Goal: Task Accomplishment & Management: Complete application form

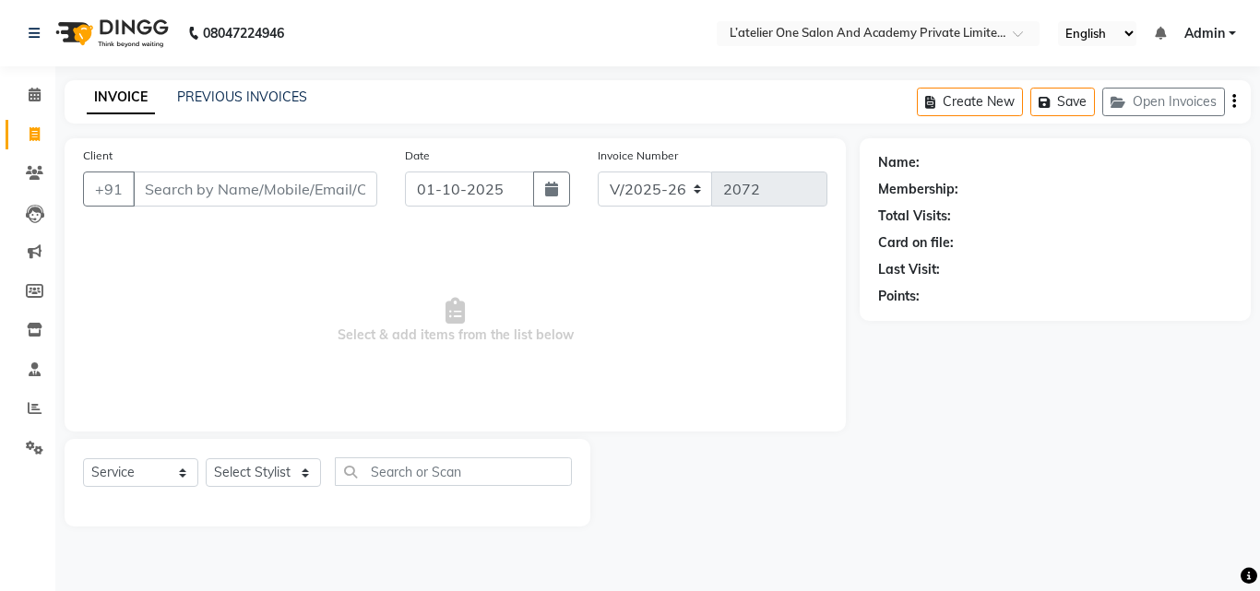
select select "6939"
select select "service"
click at [26, 417] on span at bounding box center [34, 409] width 32 height 21
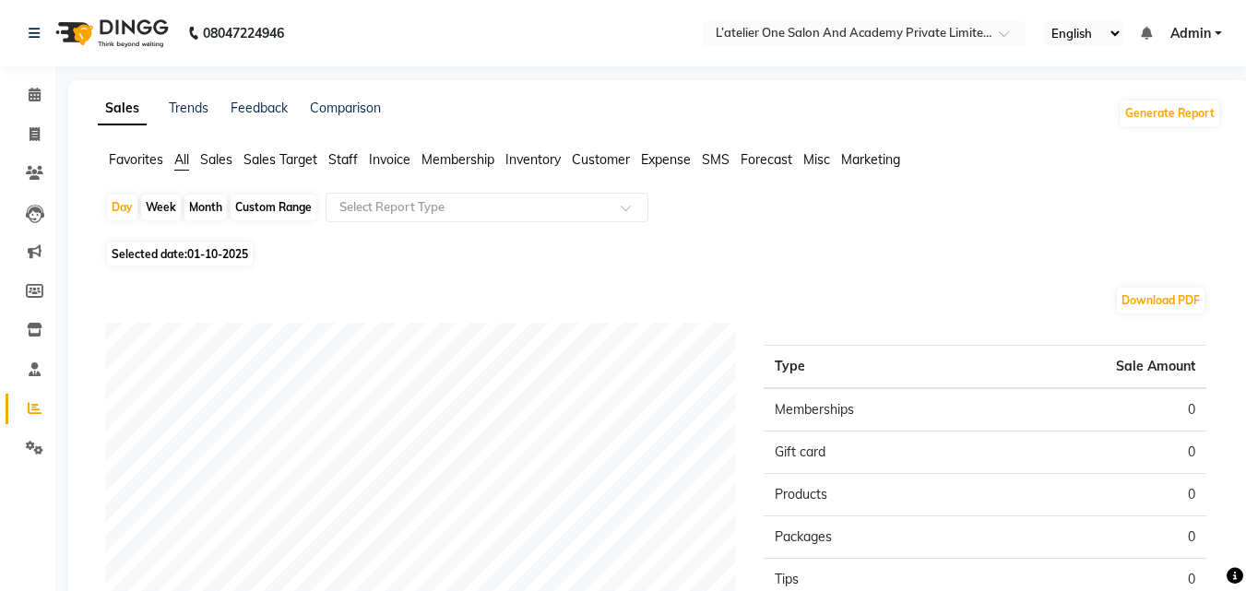
click at [217, 204] on div "Month" at bounding box center [206, 208] width 42 height 26
select select "10"
select select "2025"
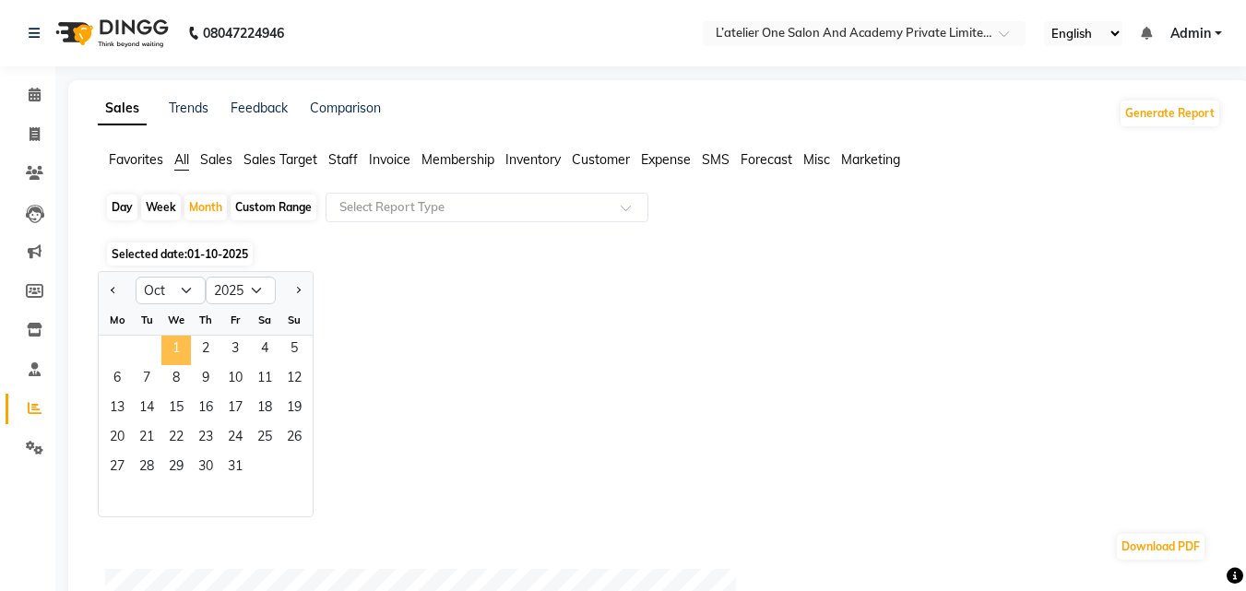
click at [180, 352] on span "1" at bounding box center [176, 351] width 30 height 30
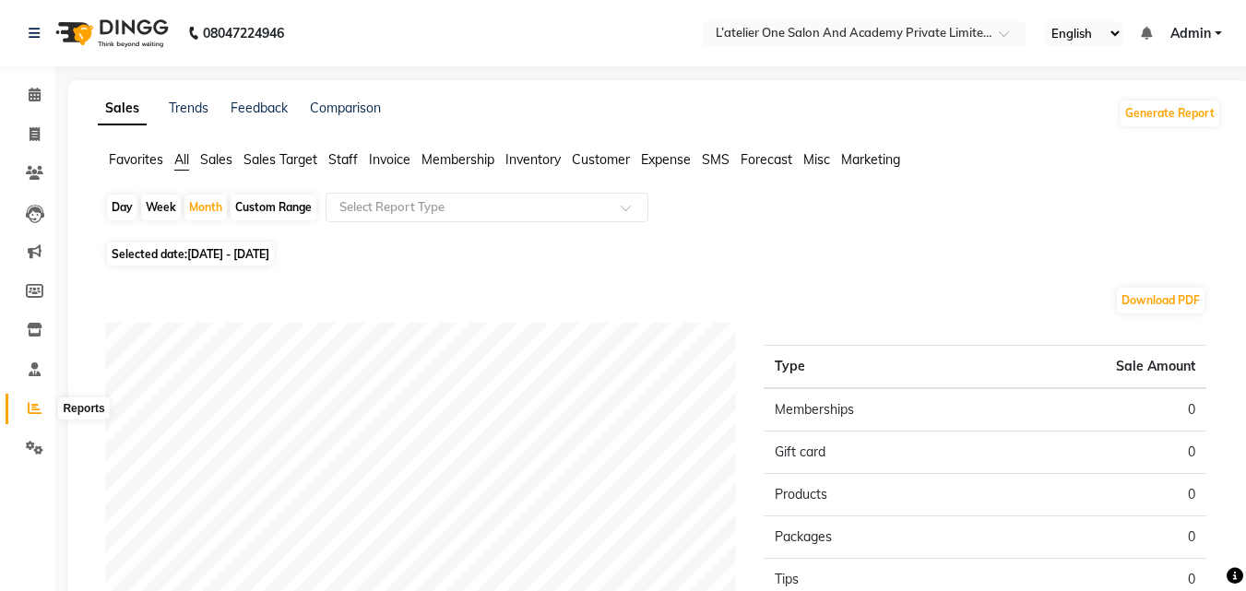
click at [30, 408] on icon at bounding box center [35, 408] width 14 height 14
click at [203, 205] on div "Month" at bounding box center [206, 208] width 42 height 26
select select "10"
select select "2025"
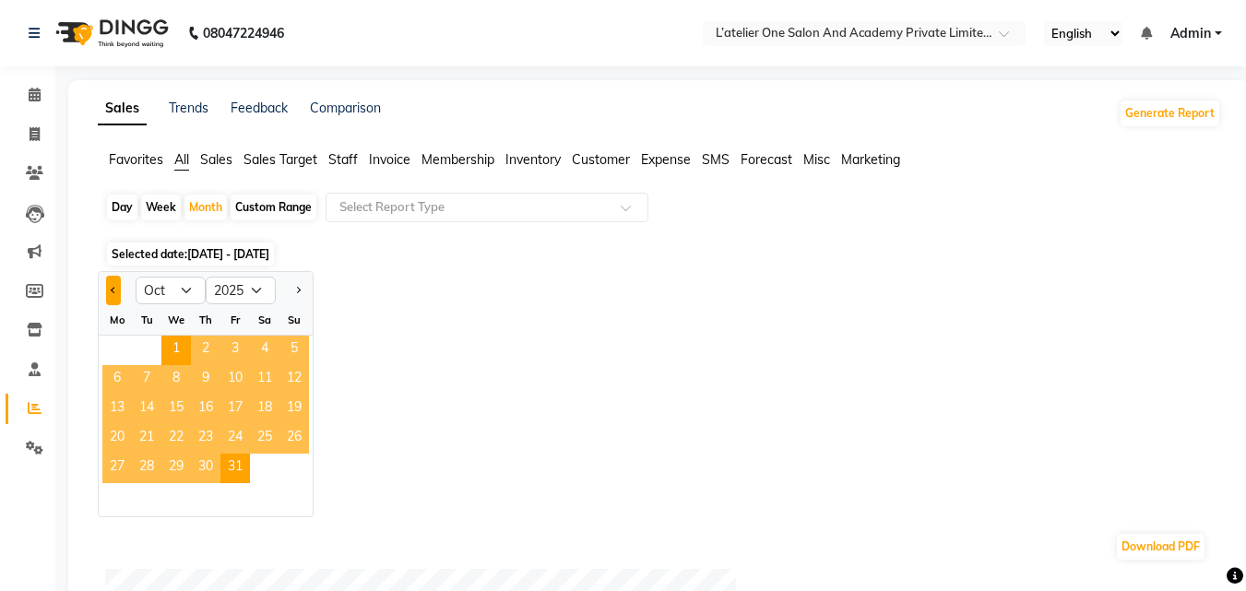
click at [108, 296] on button "Previous month" at bounding box center [113, 291] width 15 height 30
select select "9"
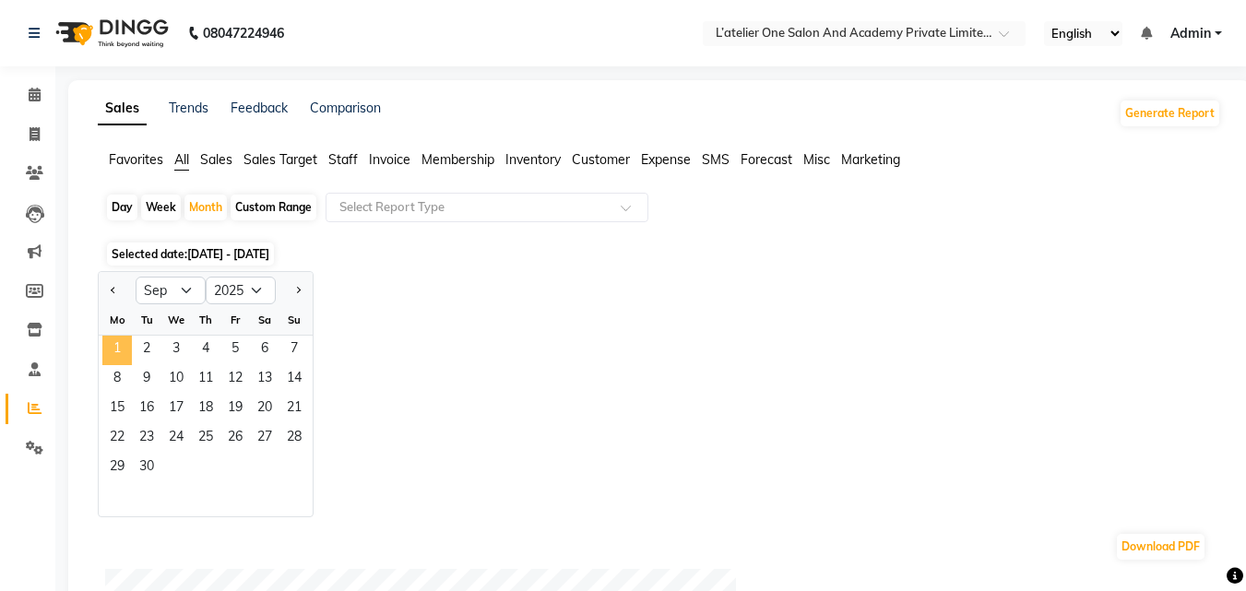
click at [116, 355] on span "1" at bounding box center [117, 351] width 30 height 30
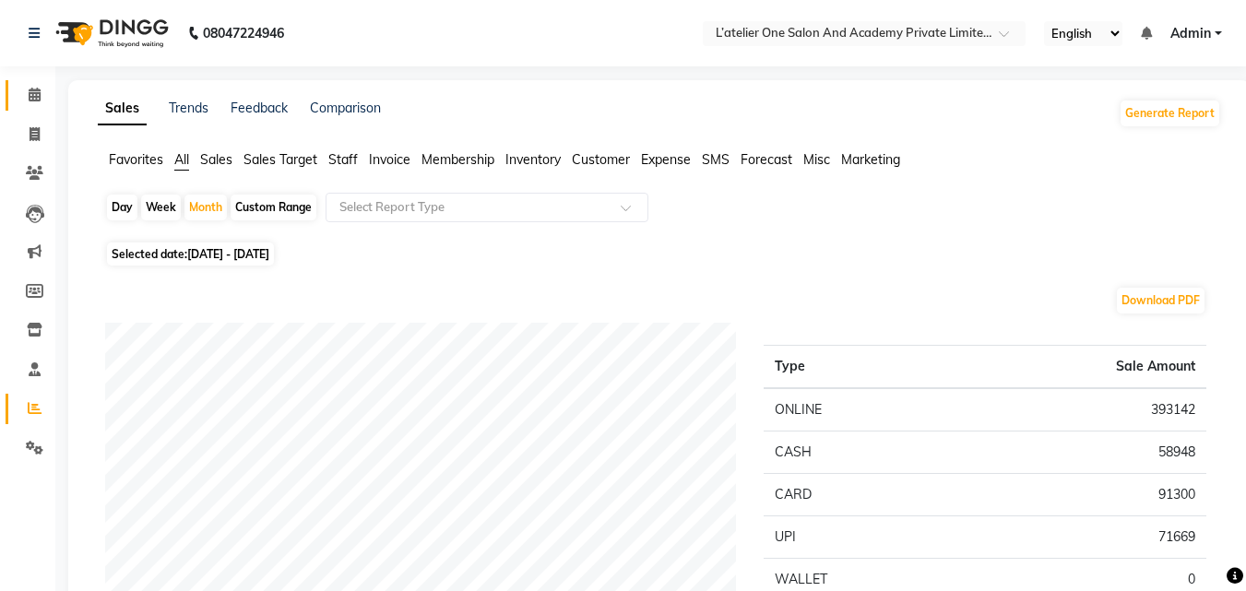
click at [37, 106] on link "Calendar" at bounding box center [28, 95] width 44 height 30
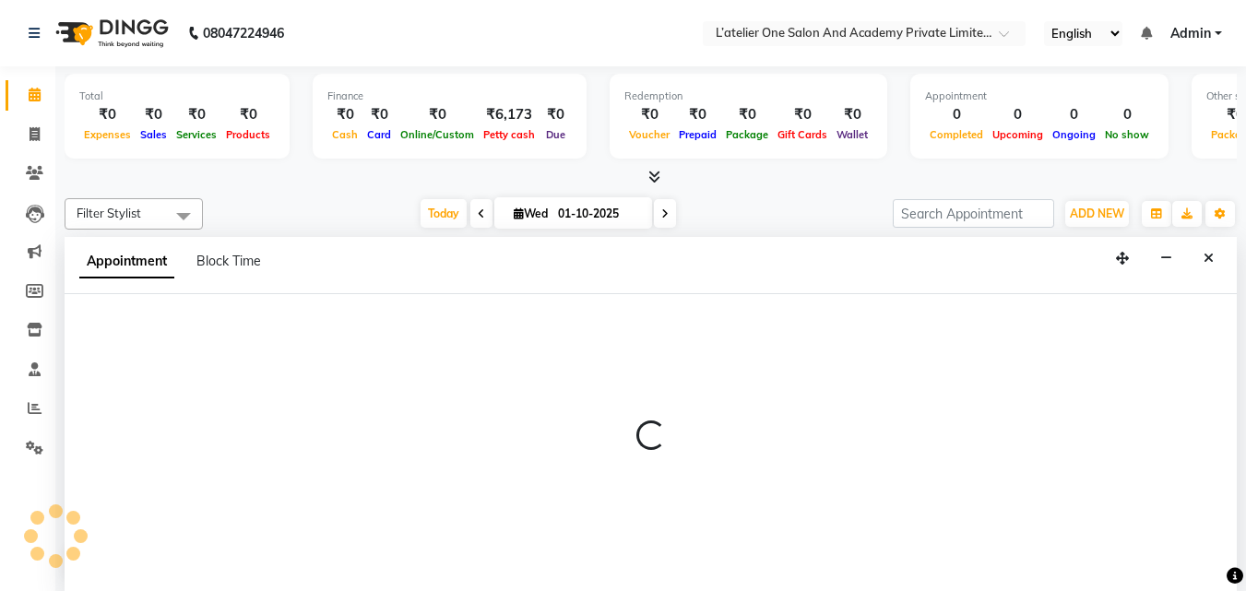
select select "57291"
select select "tentative"
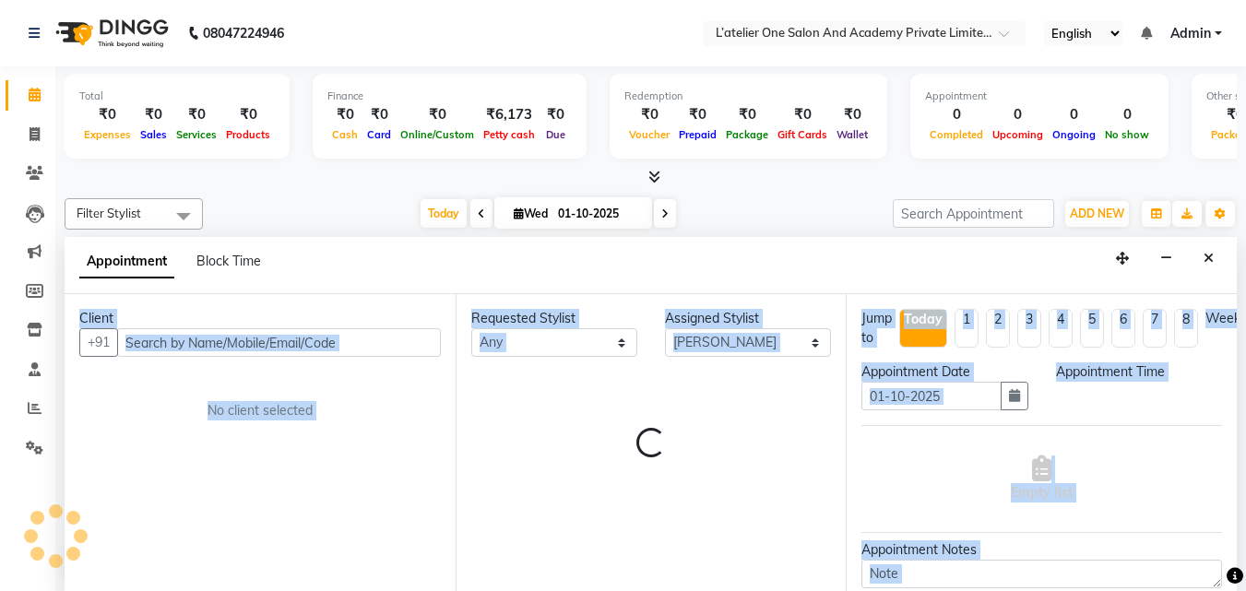
scroll to position [1, 0]
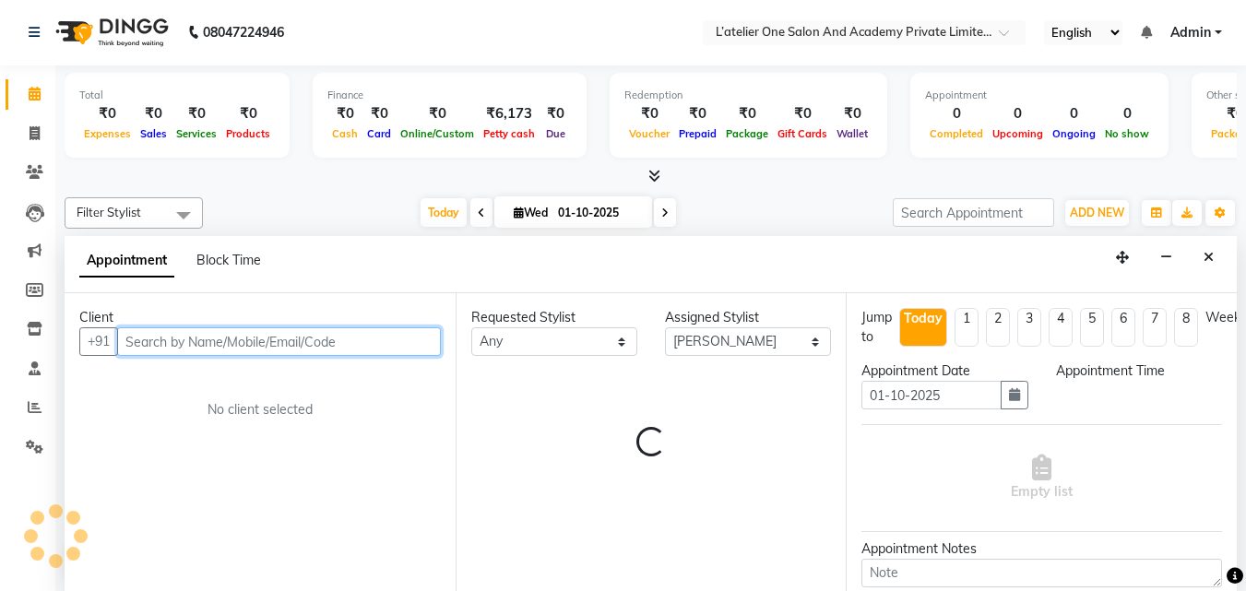
select select "660"
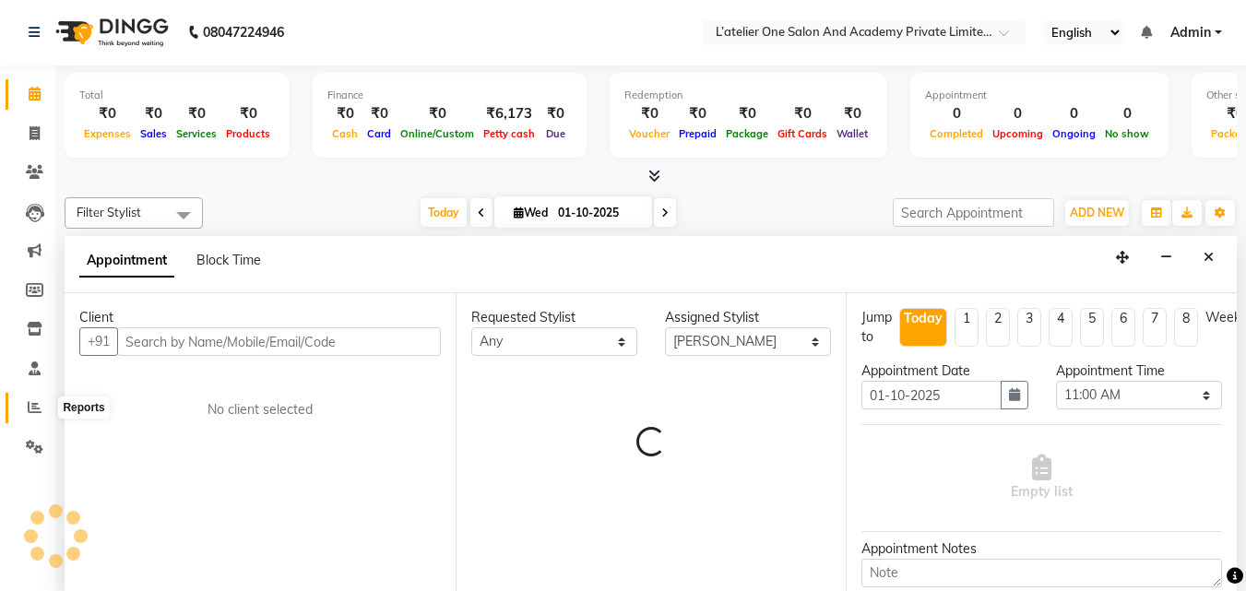
click at [33, 404] on icon at bounding box center [35, 407] width 14 height 14
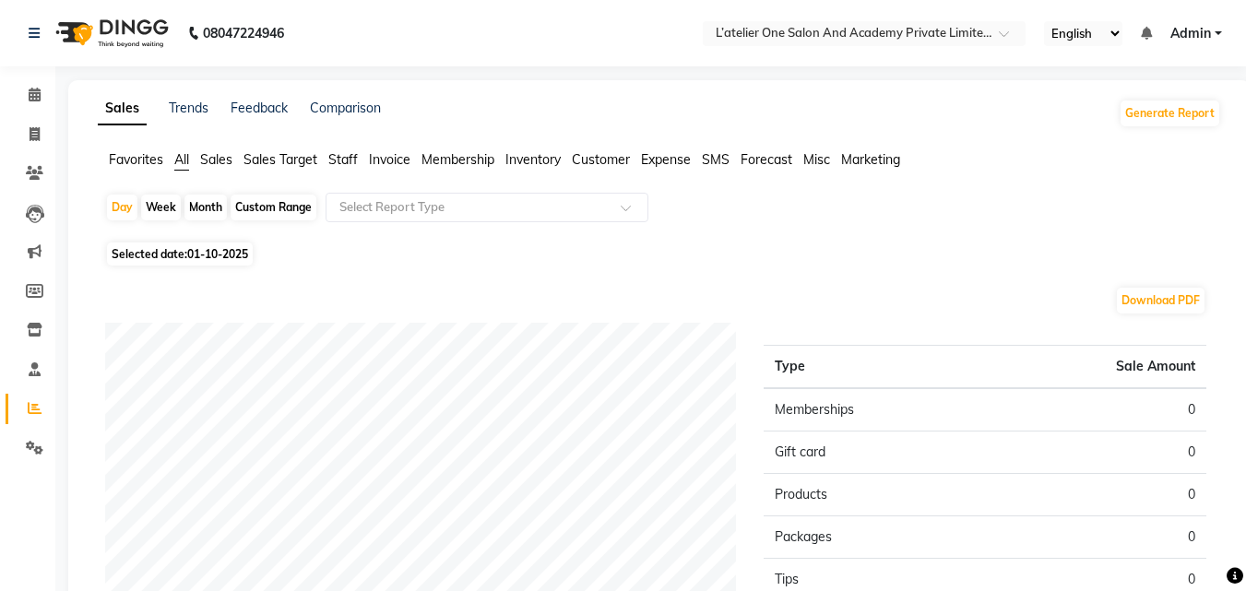
click at [210, 203] on div "Month" at bounding box center [206, 208] width 42 height 26
select select "10"
select select "2025"
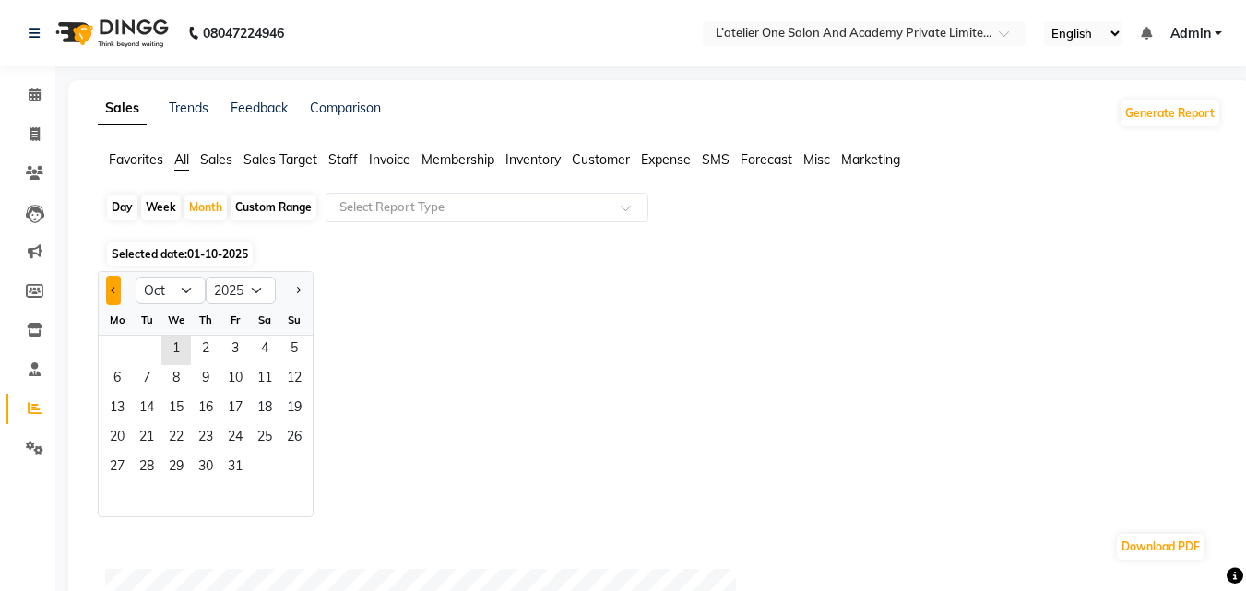
click at [113, 286] on span "Previous month" at bounding box center [114, 289] width 6 height 6
select select "9"
click at [126, 342] on span "1" at bounding box center [117, 351] width 30 height 30
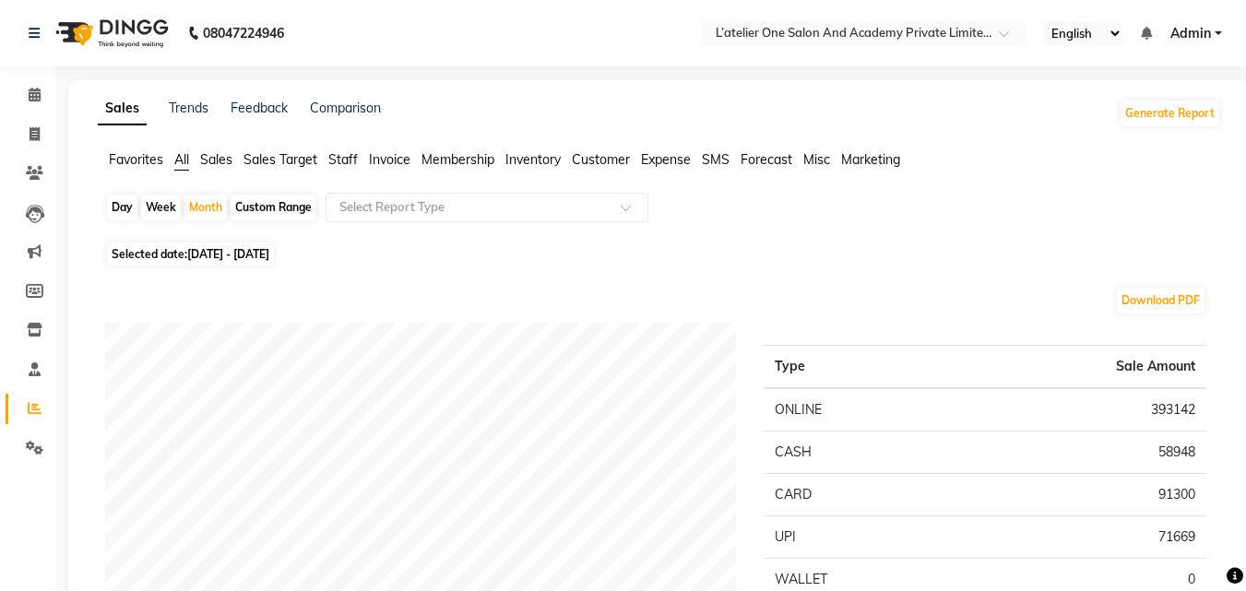
click at [51, 141] on li "Invoice" at bounding box center [27, 135] width 55 height 40
click at [35, 137] on icon at bounding box center [35, 134] width 10 height 14
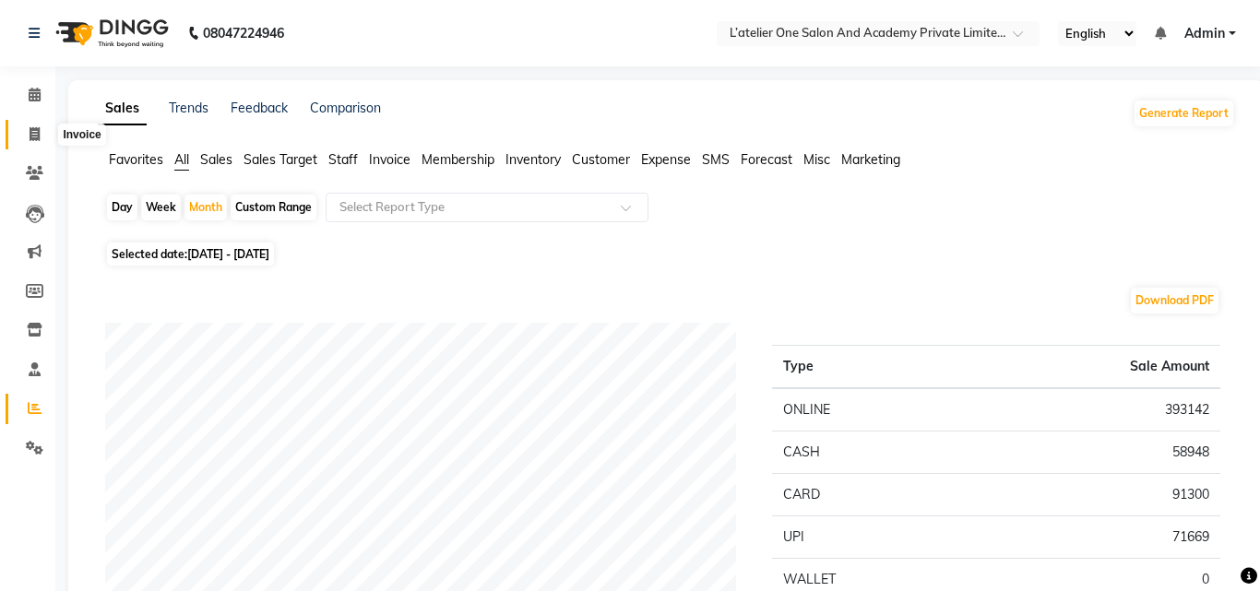
select select "6939"
select select "service"
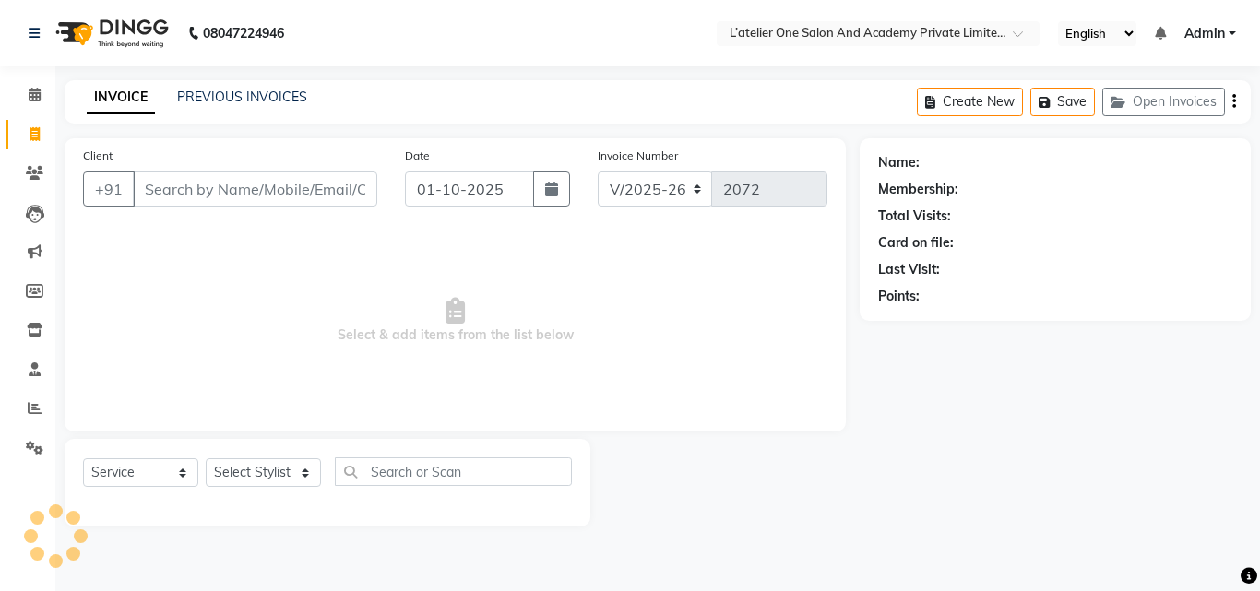
click at [267, 185] on input "Client" at bounding box center [255, 189] width 244 height 35
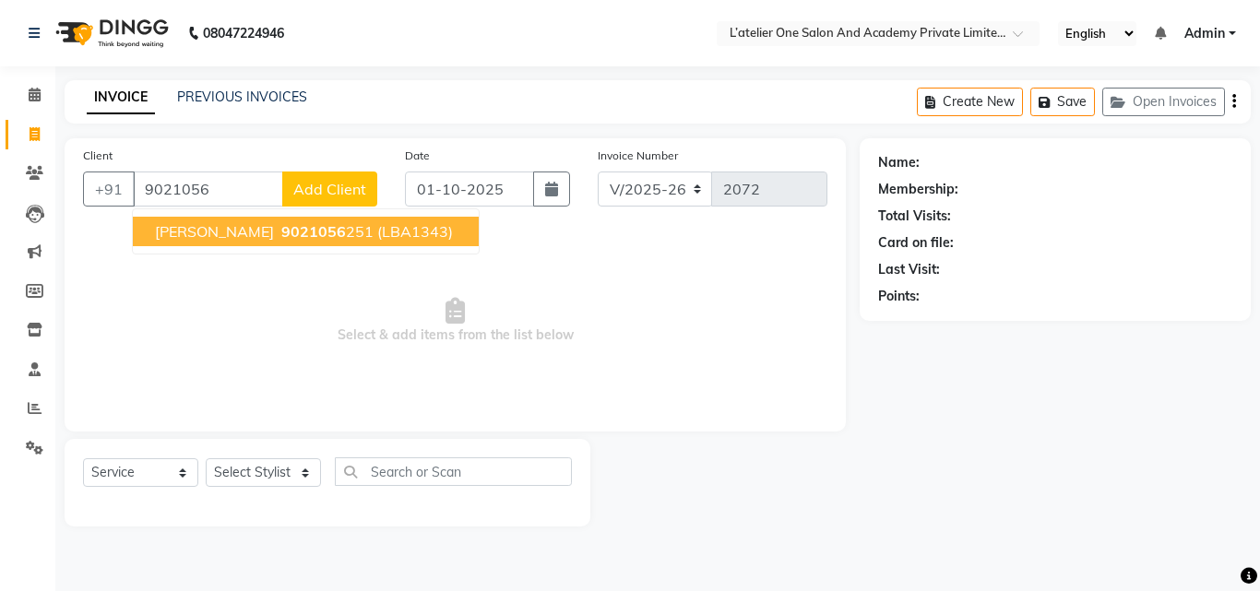
click at [281, 232] on span "9021056" at bounding box center [313, 231] width 65 height 18
type input "9021056251"
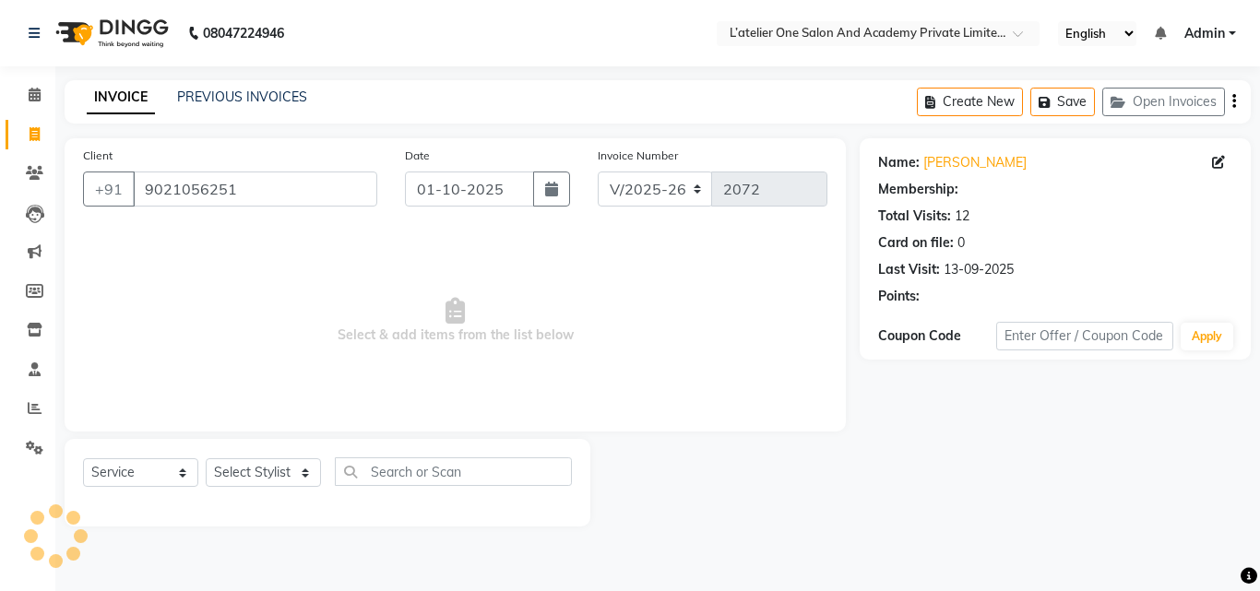
select select "2: Object"
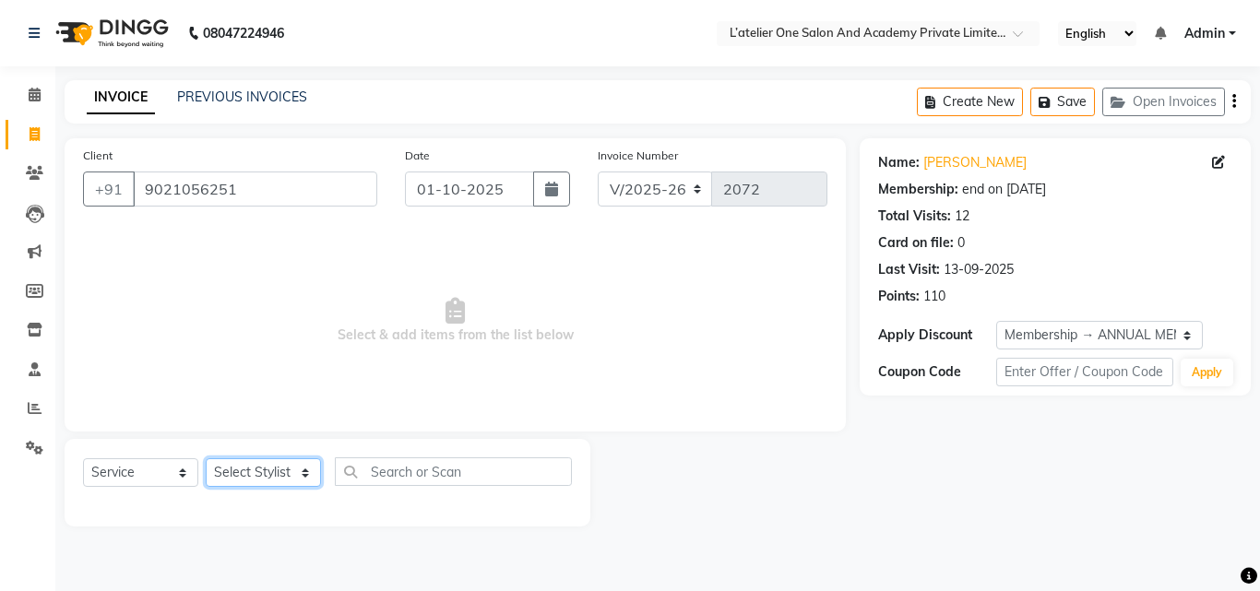
click at [256, 483] on select "Select Stylist [PERSON_NAME] [PERSON_NAME] [PERSON_NAME] [PERSON_NAME] [PERSON_…" at bounding box center [263, 473] width 115 height 29
select select "55369"
click at [206, 459] on select "Select Stylist [PERSON_NAME] [PERSON_NAME] [PERSON_NAME] [PERSON_NAME] [PERSON_…" at bounding box center [263, 473] width 115 height 29
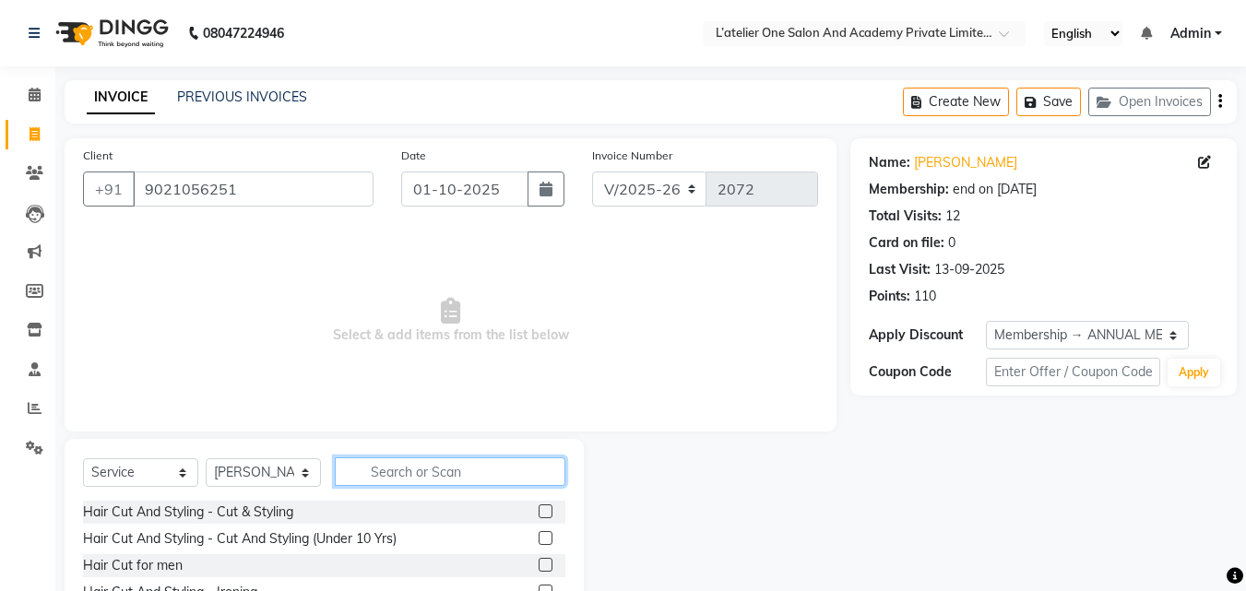
click at [379, 469] on input "text" at bounding box center [450, 472] width 231 height 29
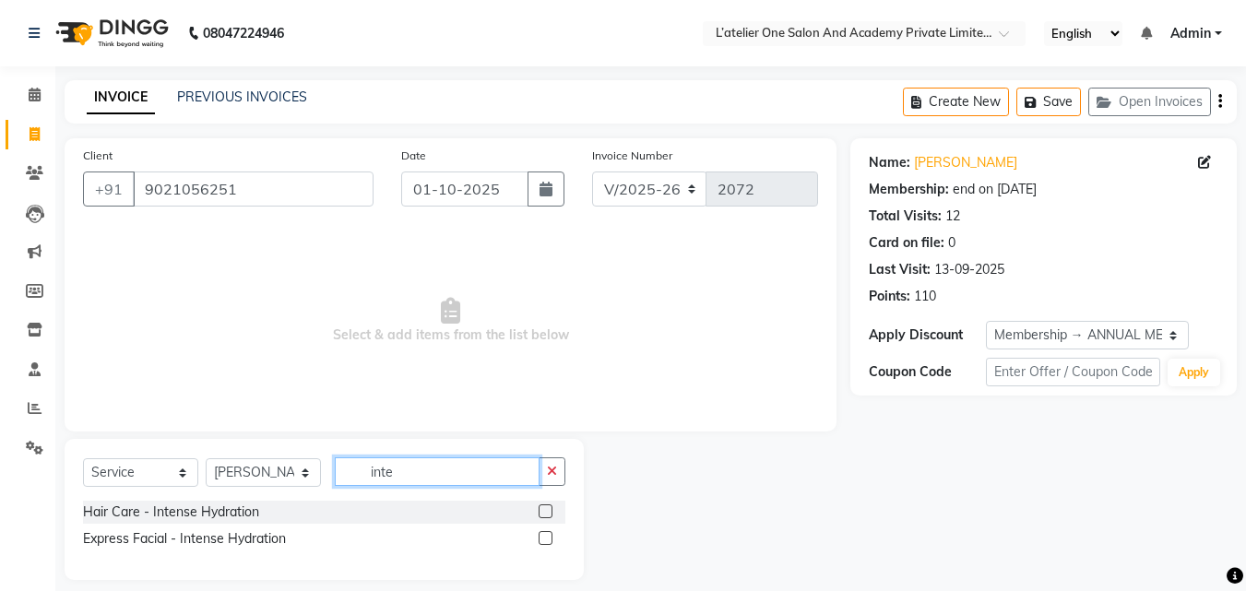
type input "inte"
click at [544, 507] on label at bounding box center [546, 512] width 14 height 14
click at [544, 507] on input "checkbox" at bounding box center [545, 512] width 12 height 12
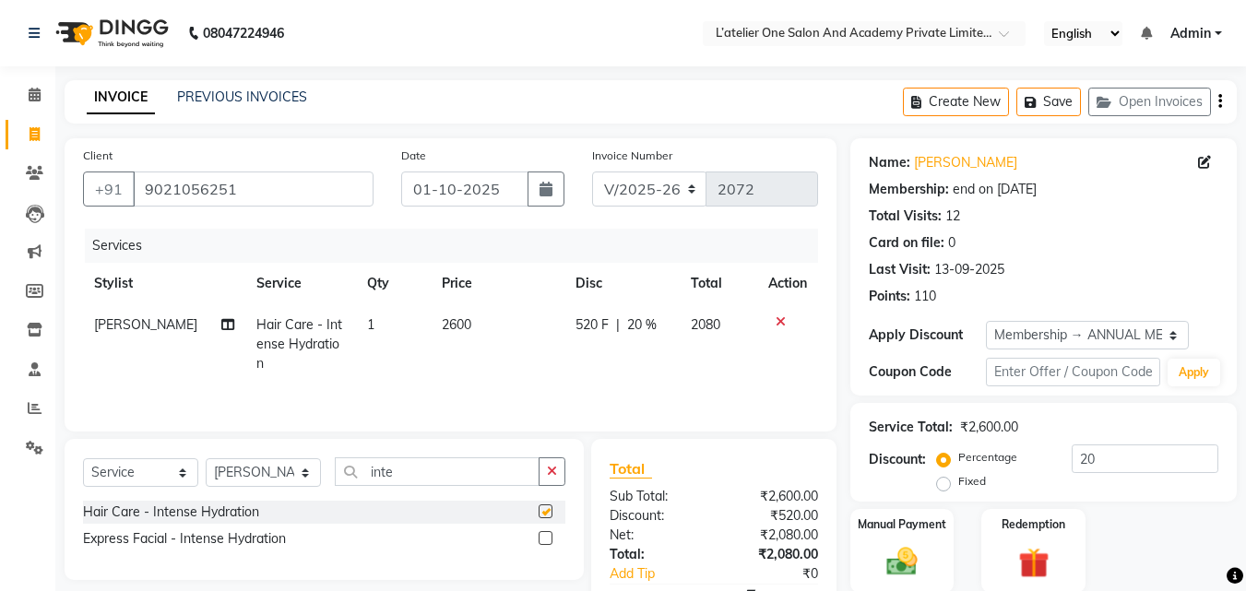
checkbox input "false"
click at [470, 468] on input "inte" at bounding box center [437, 472] width 205 height 29
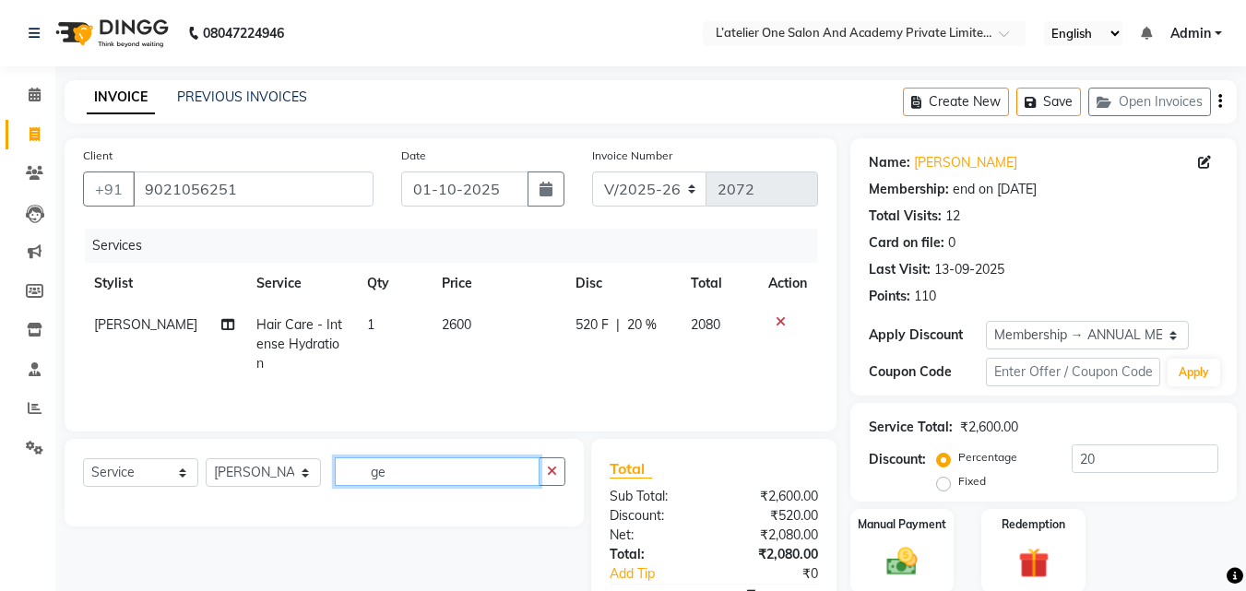
type input "g"
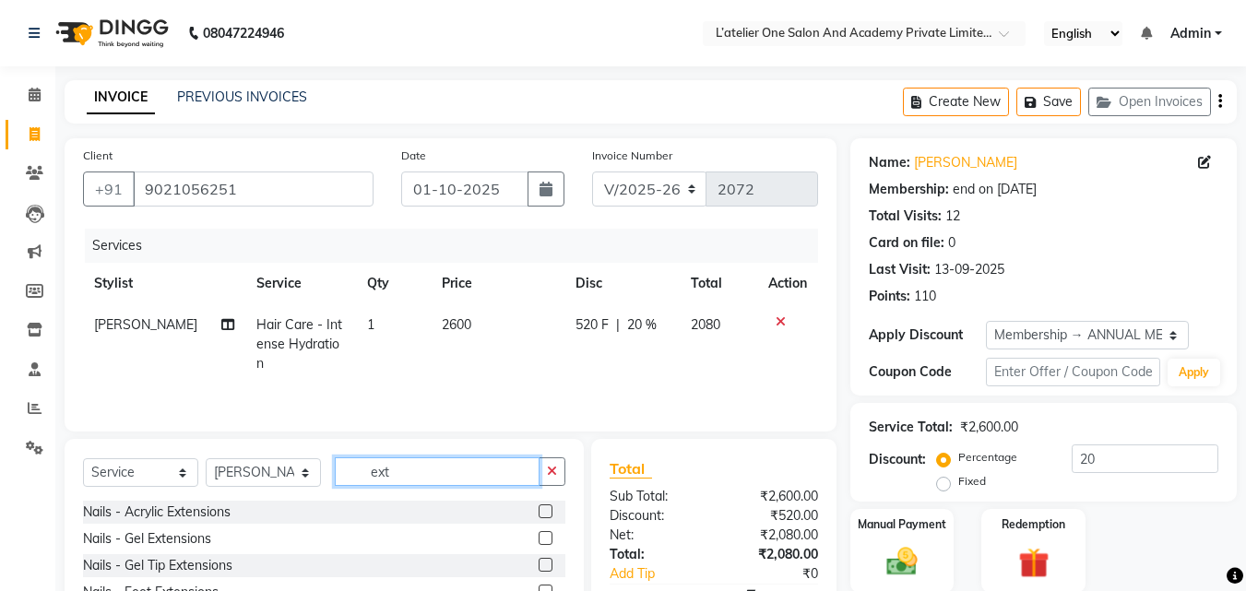
type input "ext"
click at [542, 534] on label at bounding box center [546, 538] width 14 height 14
click at [542, 534] on input "checkbox" at bounding box center [545, 539] width 12 height 12
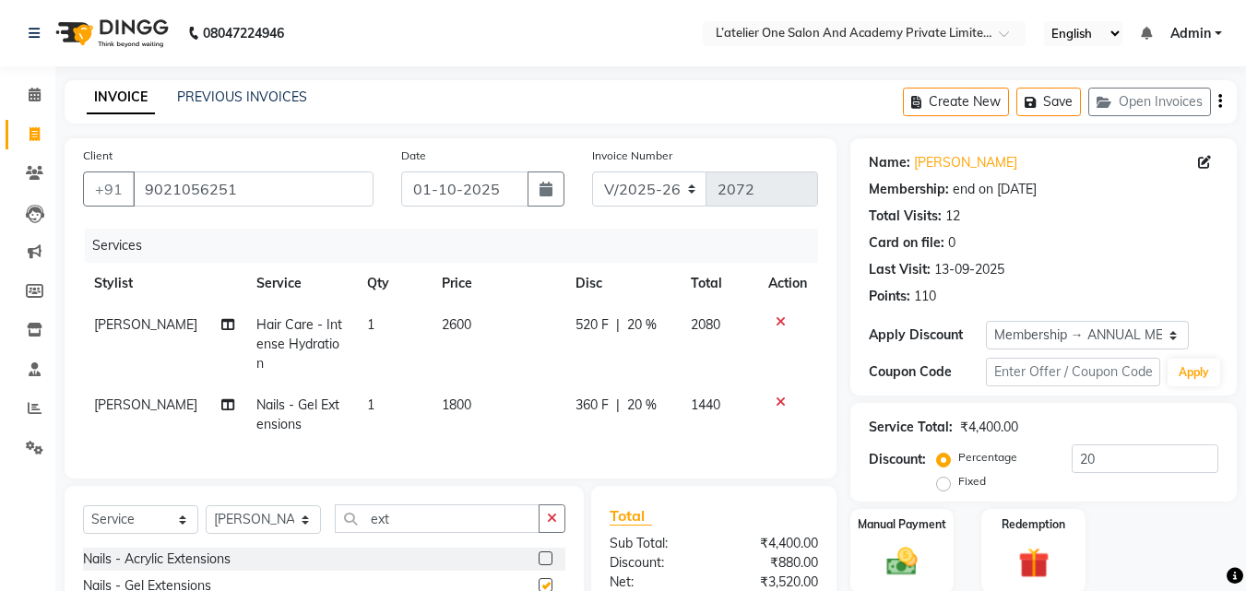
checkbox input "false"
click at [479, 405] on td "1800" at bounding box center [498, 415] width 135 height 61
select select "55369"
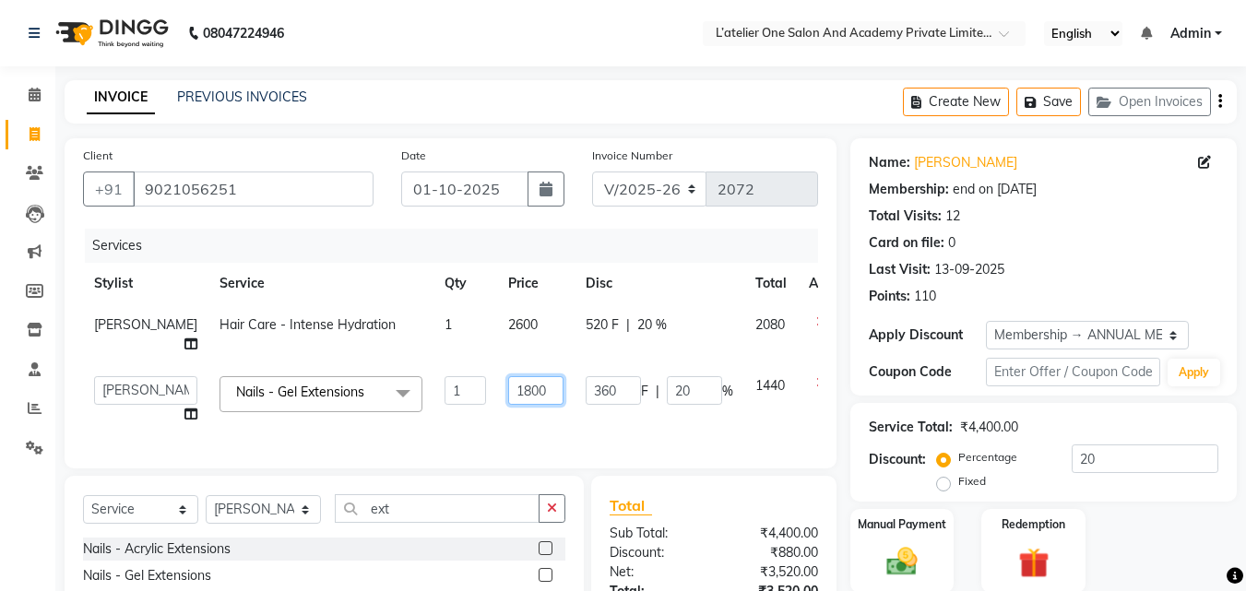
click at [508, 405] on input "1800" at bounding box center [535, 390] width 55 height 29
type input "500"
click at [479, 432] on div "Services Stylist Service Qty Price Disc Total Action [PERSON_NAME] Hair Care - …" at bounding box center [450, 339] width 735 height 221
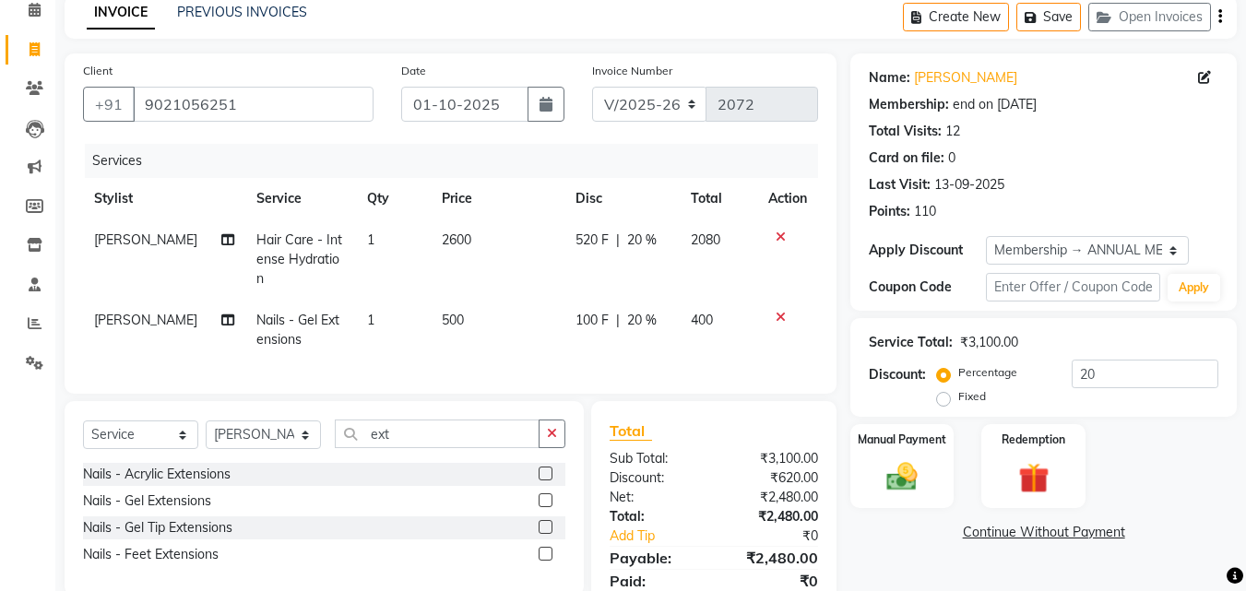
scroll to position [149, 0]
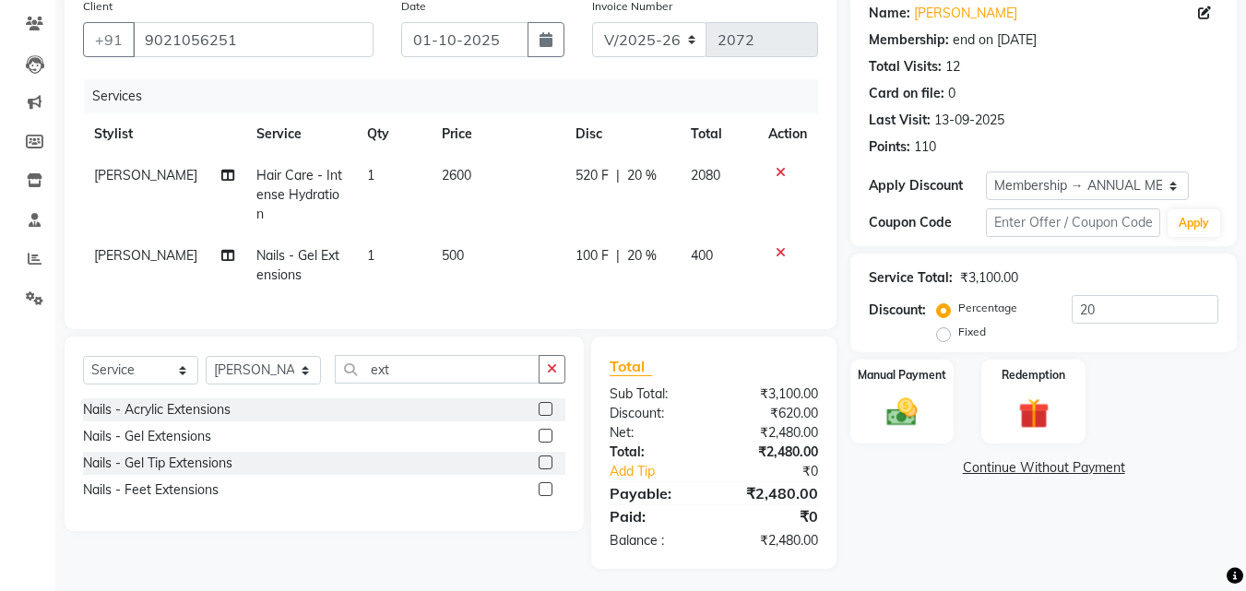
click at [491, 179] on td "2600" at bounding box center [498, 195] width 135 height 80
select select "55369"
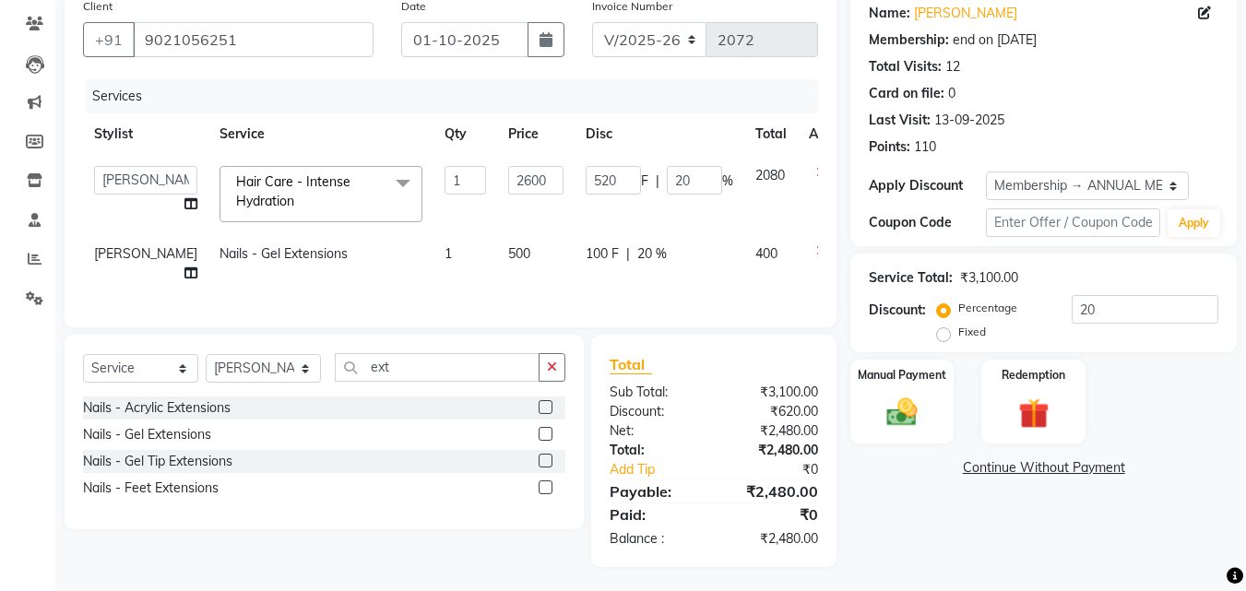
click at [508, 179] on input "2600" at bounding box center [535, 180] width 55 height 29
type input "3200"
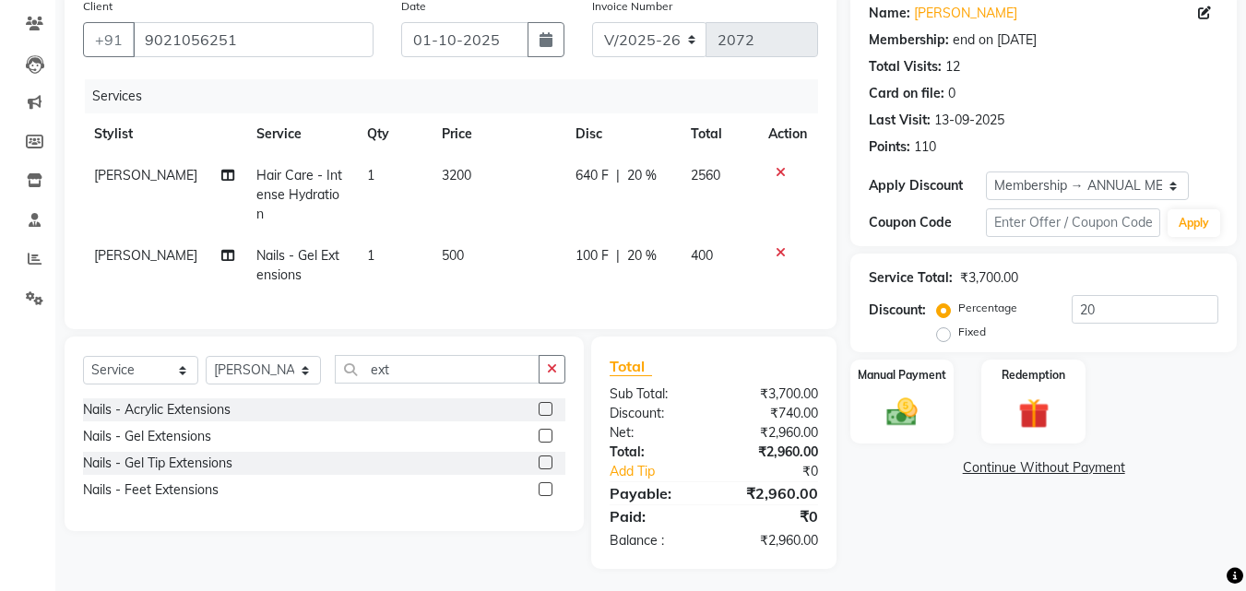
click at [491, 232] on tbody "[PERSON_NAME] Hair Care - Intense Hydration 1 3200 640 F | 20 % 2560 [PERSON_NA…" at bounding box center [450, 225] width 735 height 141
click at [875, 414] on div "Manual Payment" at bounding box center [903, 402] width 108 height 88
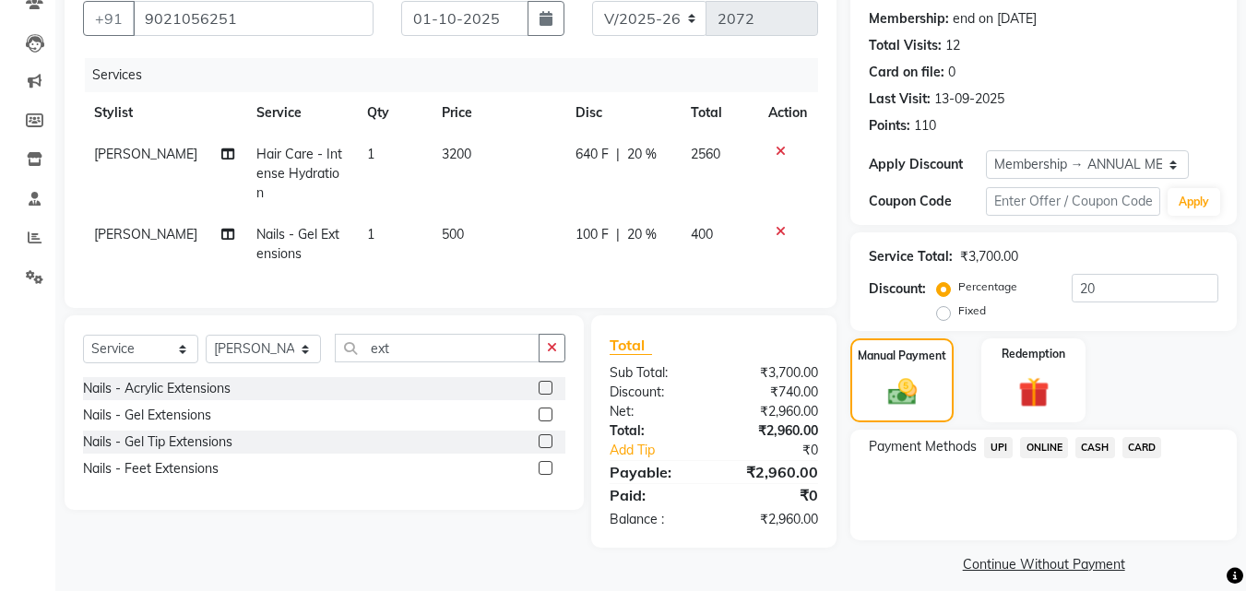
scroll to position [185, 0]
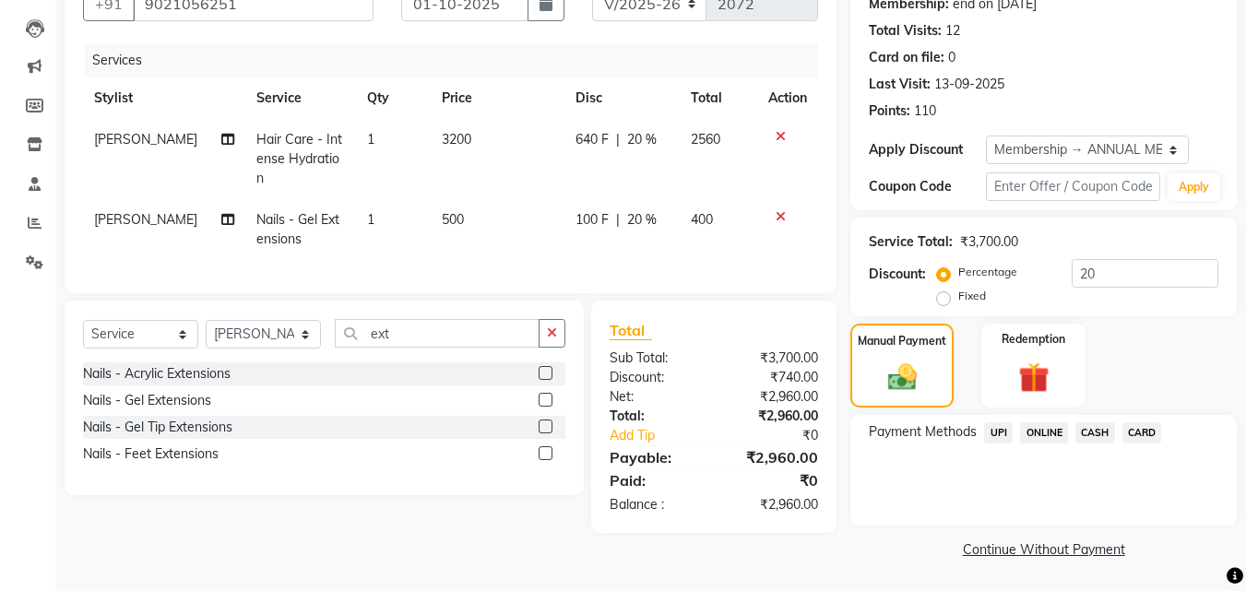
click at [1038, 440] on span "ONLINE" at bounding box center [1044, 433] width 48 height 21
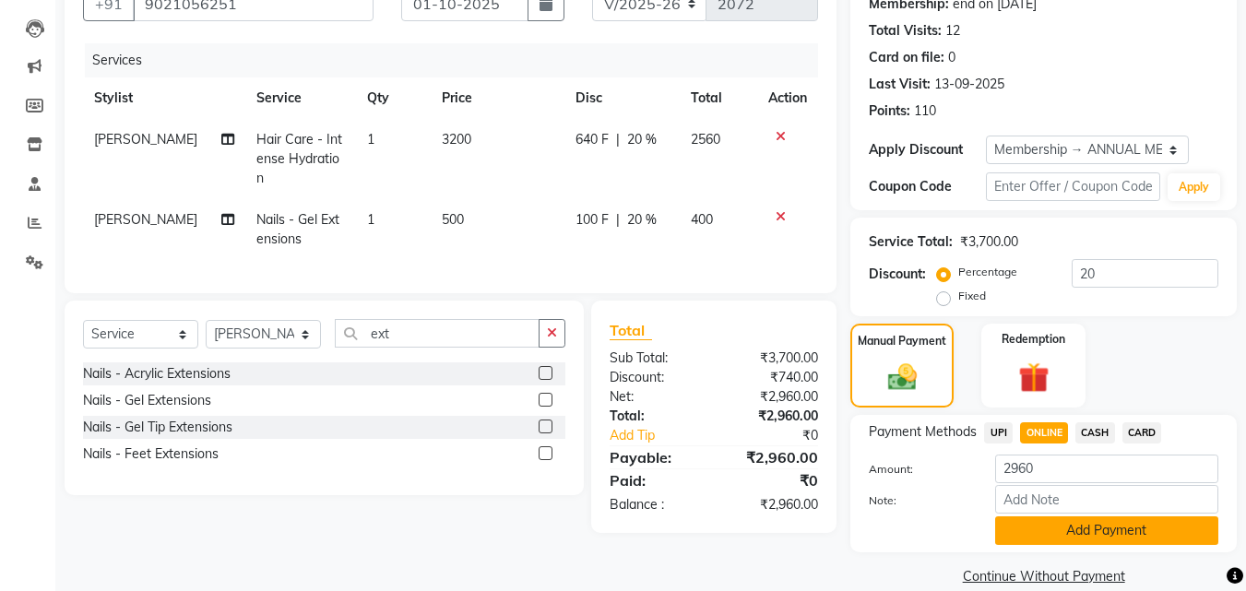
click at [1038, 523] on button "Add Payment" at bounding box center [1106, 531] width 223 height 29
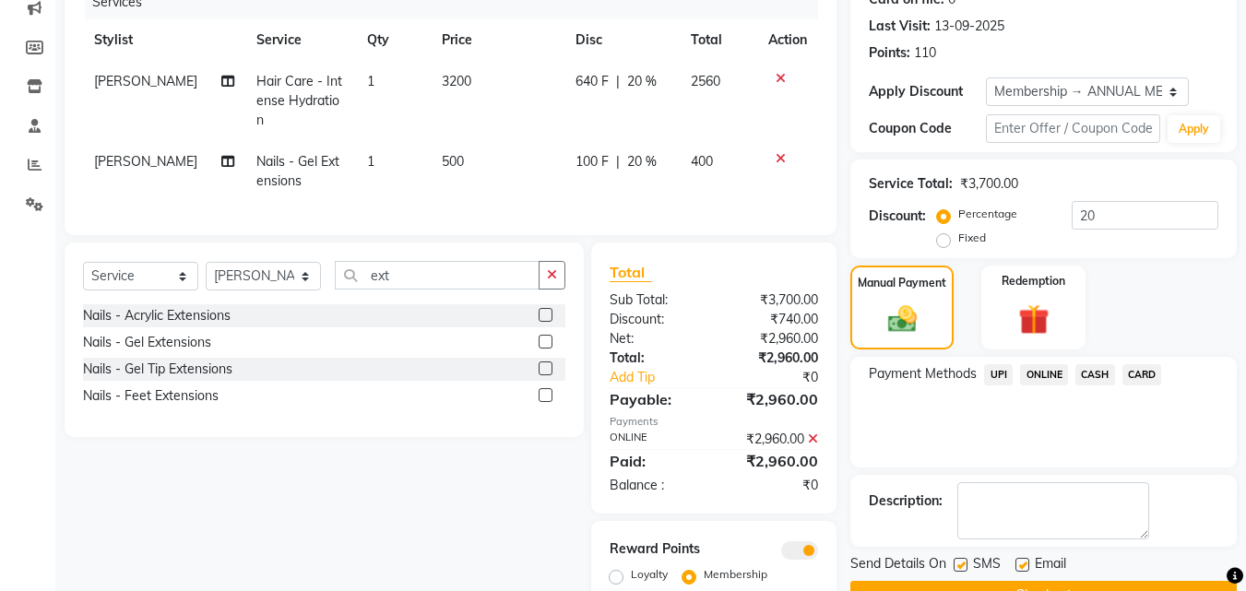
scroll to position [307, 0]
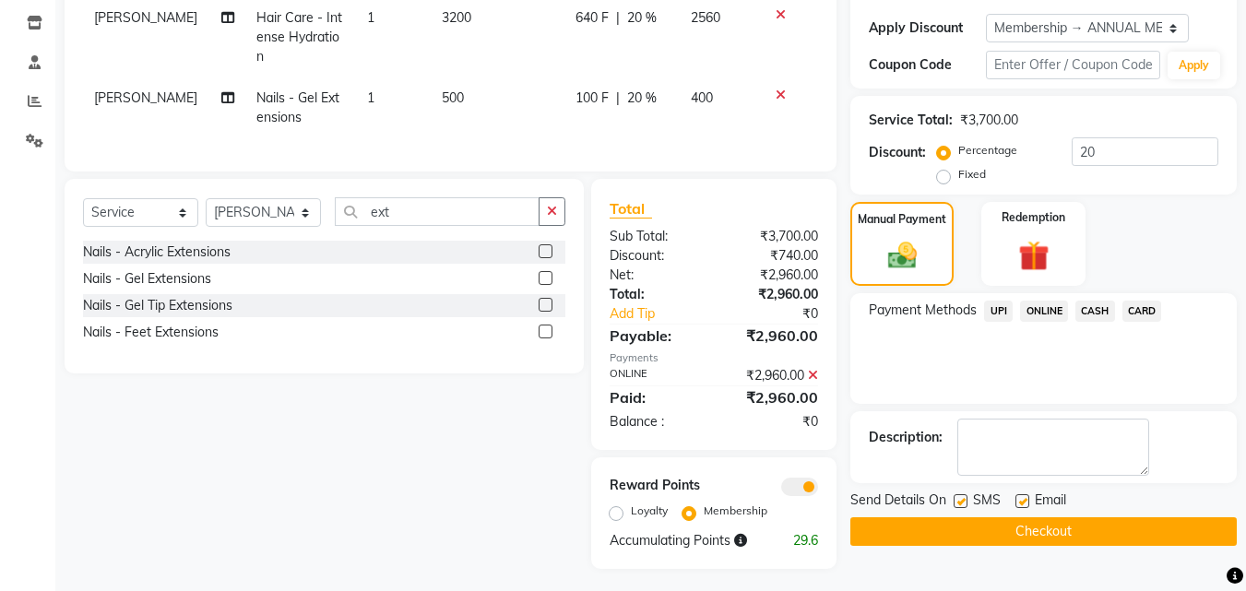
click at [1040, 530] on button "Checkout" at bounding box center [1044, 532] width 387 height 29
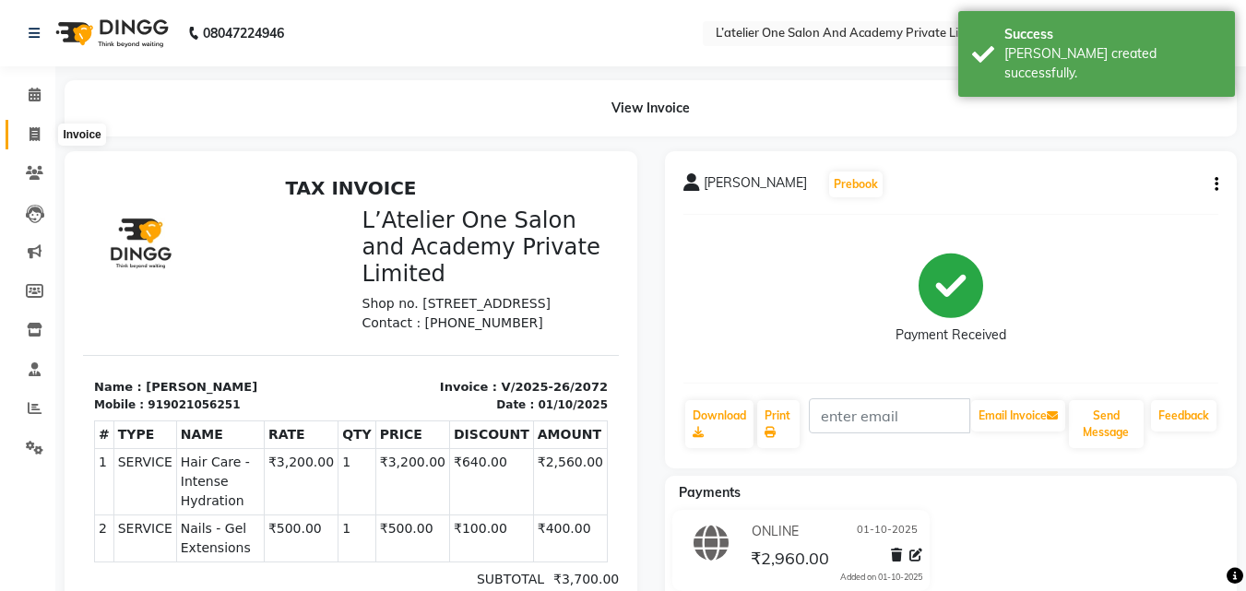
click at [31, 142] on span at bounding box center [34, 135] width 32 height 21
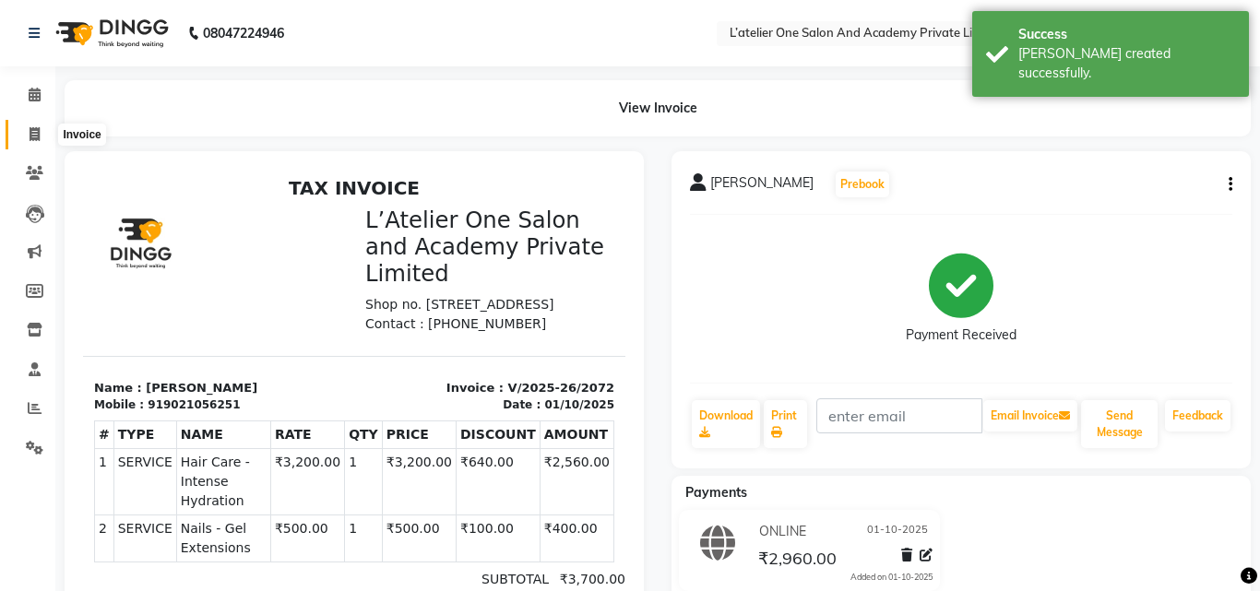
select select "6939"
select select "service"
